Goal: Task Accomplishment & Management: Manage account settings

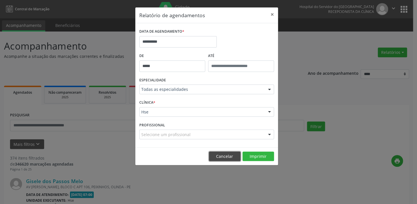
click at [224, 158] on button "Cancelar" at bounding box center [225, 157] width 32 height 10
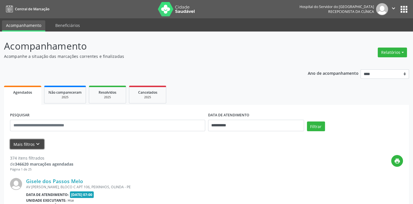
click at [39, 145] on icon "keyboard_arrow_down" at bounding box center [38, 144] width 6 height 6
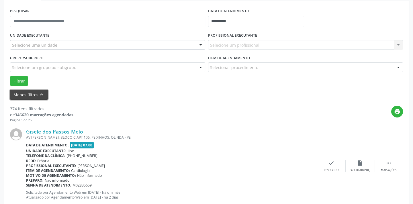
scroll to position [130, 0]
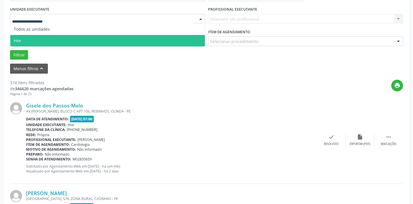
click at [23, 39] on span "Hse" at bounding box center [107, 40] width 194 height 11
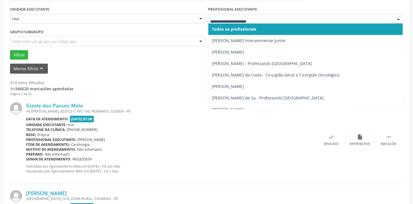
click at [399, 18] on div at bounding box center [398, 19] width 9 height 10
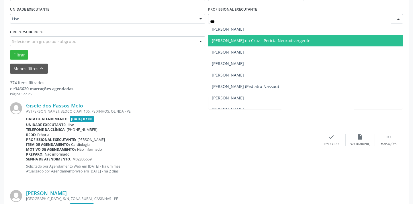
type input "****"
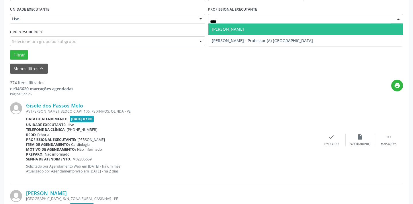
click at [245, 29] on span "[PERSON_NAME]" at bounding box center [305, 28] width 194 height 11
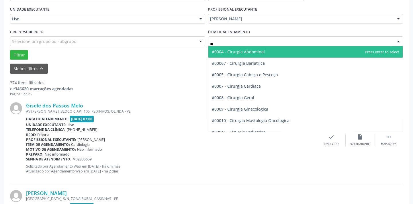
type input "***"
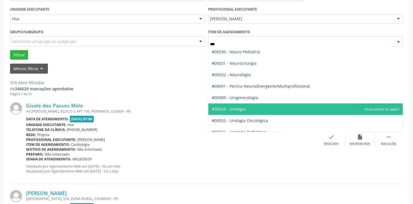
click at [243, 111] on span "#00054 - Urologia" at bounding box center [229, 108] width 34 height 5
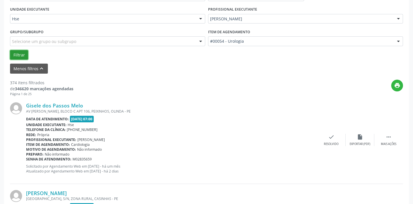
click at [12, 54] on button "Filtrar" at bounding box center [19, 55] width 18 height 10
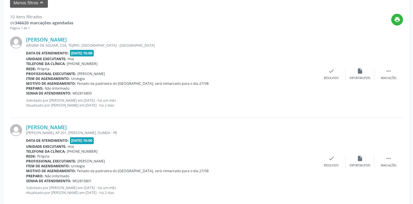
scroll to position [208, 0]
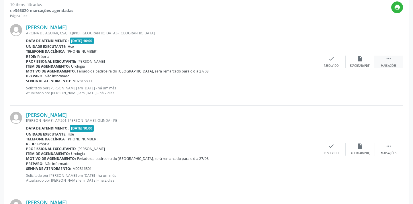
click at [389, 64] on div "Mais ações" at bounding box center [388, 66] width 15 height 4
click at [362, 62] on div "alarm_off Não compareceu" at bounding box center [359, 62] width 29 height 12
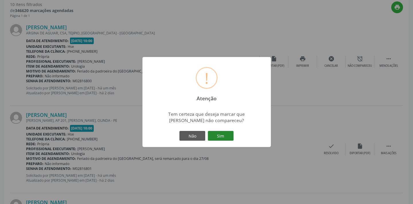
click at [224, 134] on button "Sim" at bounding box center [221, 136] width 26 height 10
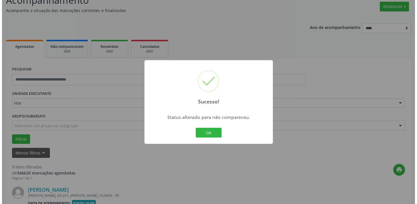
scroll to position [234, 0]
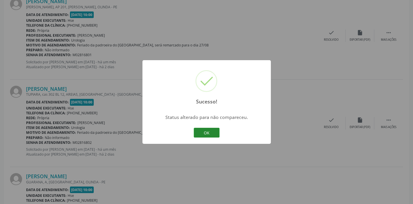
click at [206, 131] on button "OK" at bounding box center [207, 133] width 26 height 10
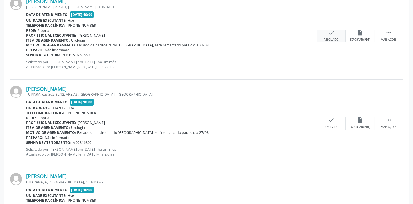
click at [329, 36] on div "check Resolvido" at bounding box center [331, 35] width 29 height 12
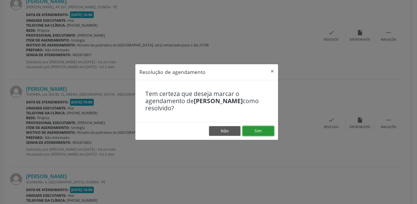
click at [258, 132] on button "Sim" at bounding box center [258, 131] width 32 height 10
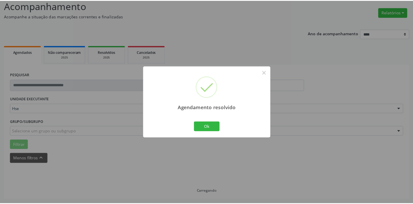
scroll to position [40, 0]
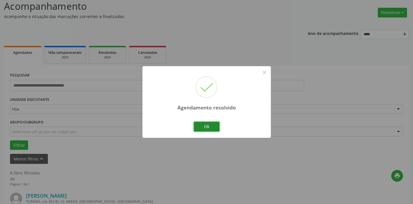
click at [218, 124] on button "Ok" at bounding box center [207, 127] width 26 height 10
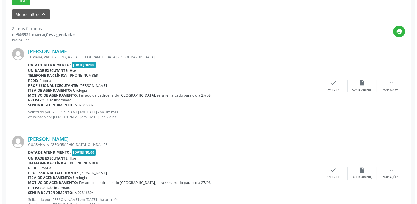
scroll to position [182, 0]
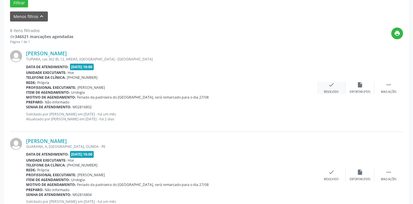
click at [324, 86] on div "check Resolvido" at bounding box center [331, 88] width 29 height 12
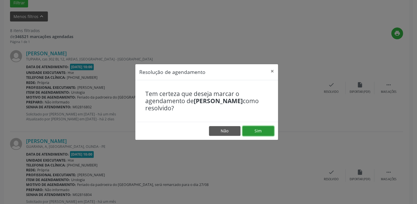
click at [259, 130] on button "Sim" at bounding box center [258, 131] width 32 height 10
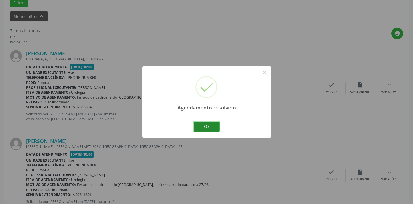
click at [200, 127] on button "Ok" at bounding box center [207, 127] width 26 height 10
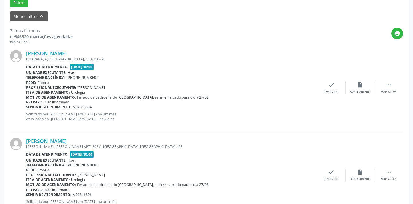
scroll to position [208, 0]
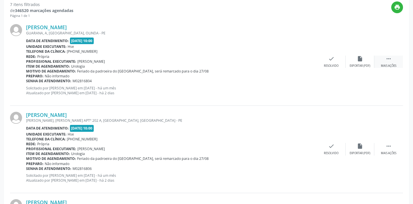
click at [389, 61] on icon "" at bounding box center [388, 59] width 6 height 6
click at [356, 63] on div "alarm_off Não compareceu" at bounding box center [359, 62] width 29 height 12
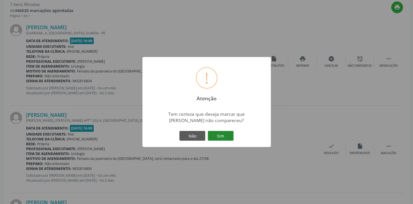
click at [225, 134] on button "Sim" at bounding box center [221, 136] width 26 height 10
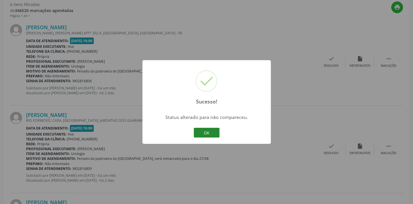
click at [205, 131] on button "OK" at bounding box center [207, 133] width 26 height 10
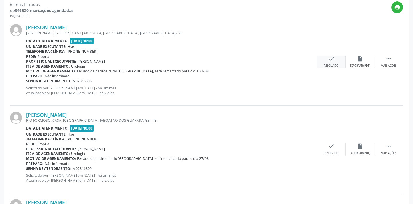
click at [324, 62] on div "check Resolvido" at bounding box center [331, 62] width 29 height 12
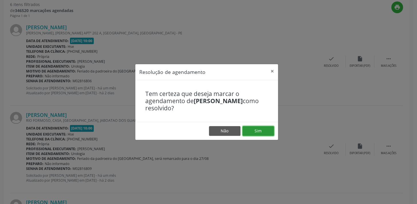
click at [255, 129] on button "Sim" at bounding box center [258, 131] width 32 height 10
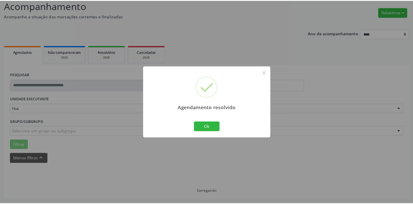
scroll to position [40, 0]
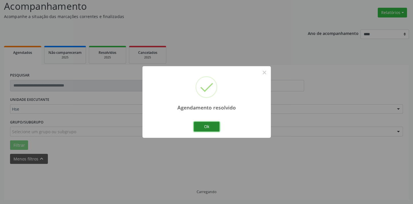
click at [203, 126] on button "Ok" at bounding box center [207, 127] width 26 height 10
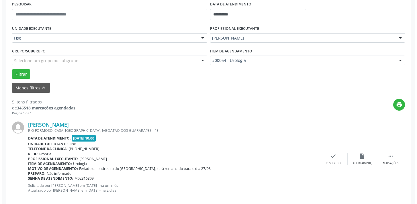
scroll to position [144, 0]
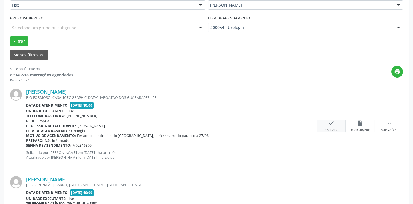
click at [329, 126] on div "check Resolvido" at bounding box center [331, 126] width 29 height 12
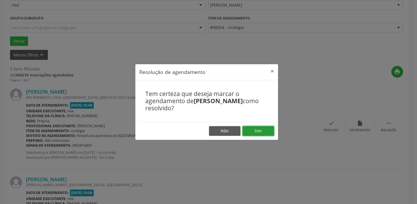
click at [269, 131] on button "Sim" at bounding box center [258, 131] width 32 height 10
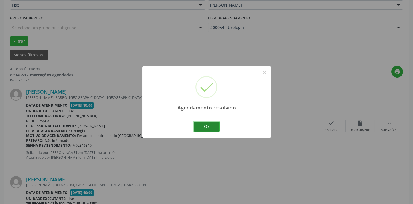
click at [209, 125] on button "Ok" at bounding box center [207, 127] width 26 height 10
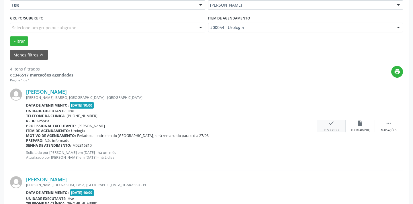
click at [328, 123] on icon "check" at bounding box center [331, 123] width 6 height 6
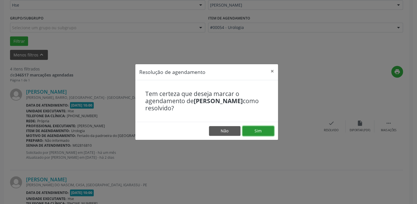
click at [250, 130] on button "Sim" at bounding box center [258, 131] width 32 height 10
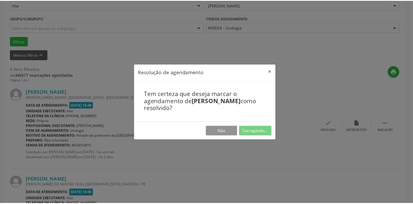
scroll to position [40, 0]
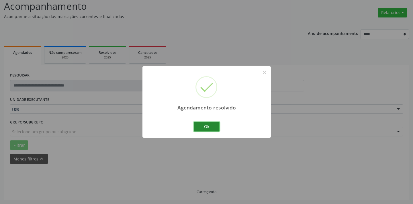
click at [214, 123] on button "Ok" at bounding box center [207, 127] width 26 height 10
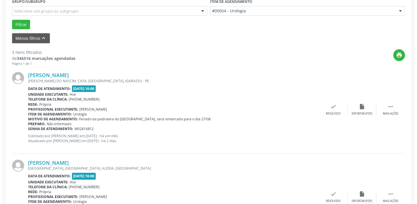
scroll to position [170, 0]
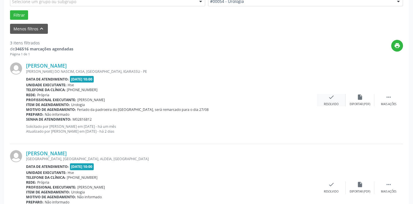
click at [328, 97] on icon "check" at bounding box center [331, 97] width 6 height 6
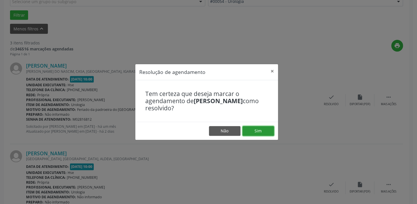
click at [253, 131] on button "Sim" at bounding box center [258, 131] width 32 height 10
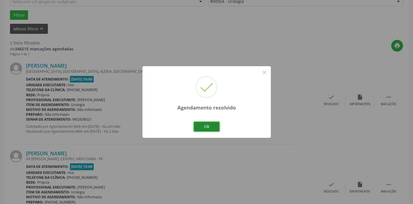
click at [204, 127] on button "Ok" at bounding box center [207, 127] width 26 height 10
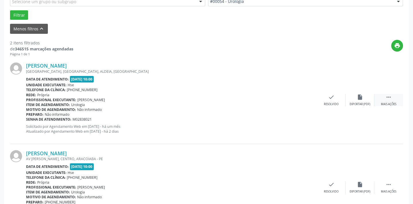
click at [392, 100] on div " Mais ações" at bounding box center [388, 100] width 29 height 12
click at [361, 102] on div "Não compareceu" at bounding box center [359, 104] width 24 height 4
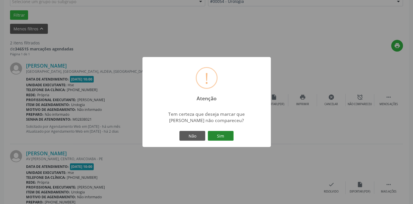
click at [219, 137] on button "Sim" at bounding box center [221, 136] width 26 height 10
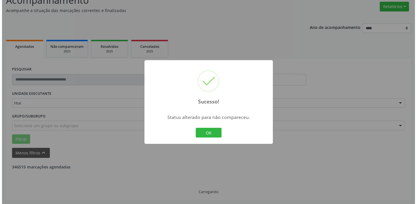
scroll to position [119, 0]
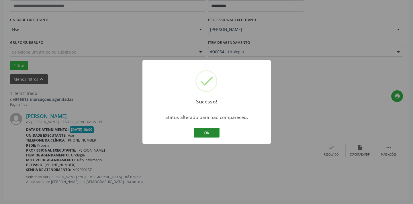
click at [205, 134] on button "OK" at bounding box center [207, 133] width 26 height 10
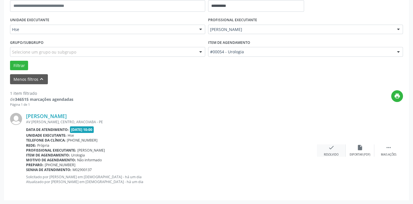
click at [328, 149] on icon "check" at bounding box center [331, 147] width 6 height 6
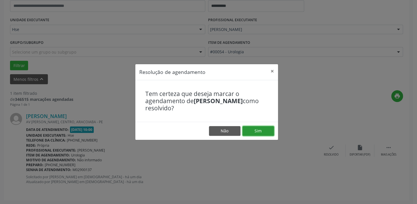
click at [260, 129] on button "Sim" at bounding box center [258, 131] width 32 height 10
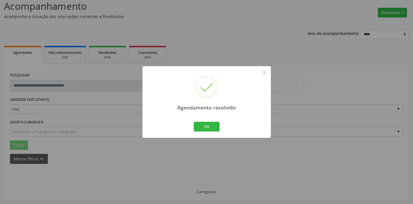
scroll to position [27, 0]
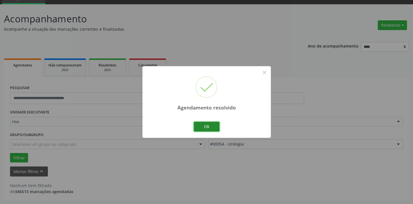
click at [204, 125] on button "Ok" at bounding box center [207, 127] width 26 height 10
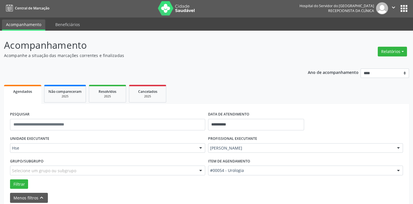
scroll to position [0, 0]
